Goal: Navigation & Orientation: Go to known website

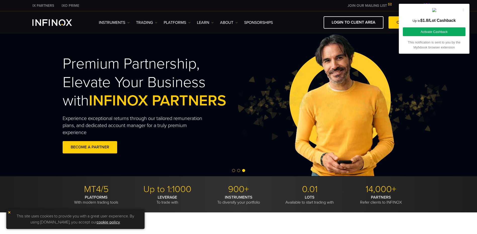
click at [463, 10] on icon at bounding box center [462, 10] width 1 height 4
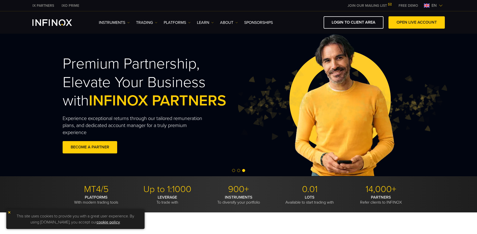
click at [435, 5] on span "en" at bounding box center [433, 6] width 9 height 6
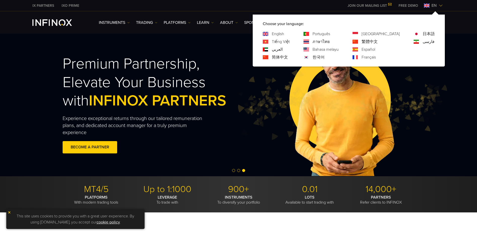
click at [330, 34] on link "Português" at bounding box center [321, 34] width 18 height 6
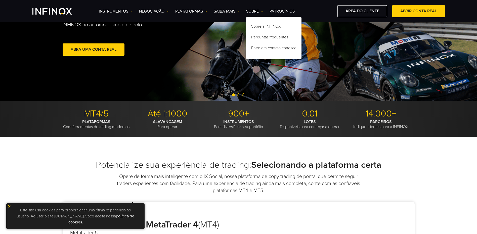
scroll to position [126, 0]
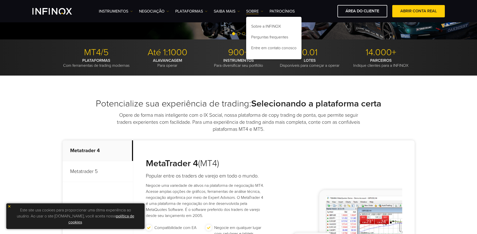
click at [11, 206] on img at bounding box center [10, 207] width 4 height 4
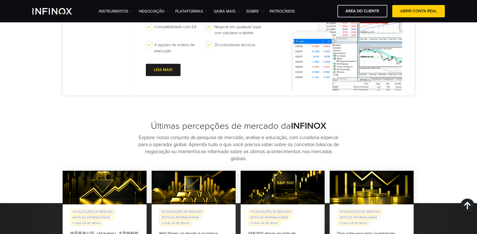
scroll to position [427, 0]
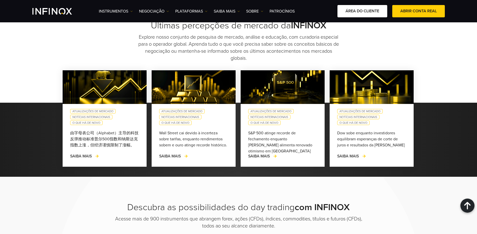
click at [359, 12] on link "ÁREA DO CLIENTE" at bounding box center [362, 11] width 50 height 12
